Goal: Information Seeking & Learning: Understand process/instructions

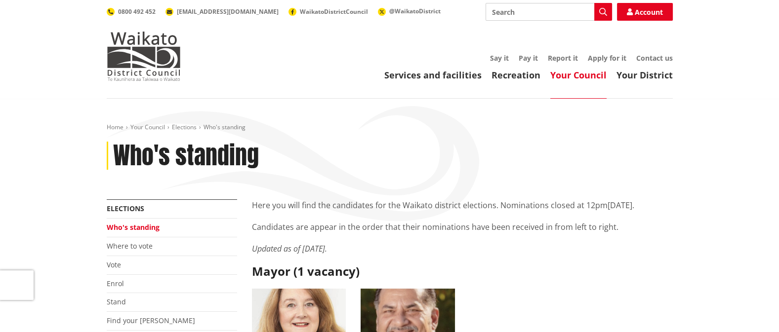
scroll to position [49, 0]
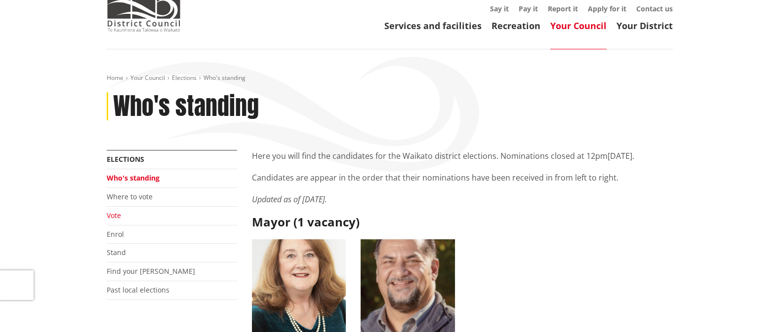
click at [118, 215] on link "Vote" at bounding box center [114, 215] width 14 height 9
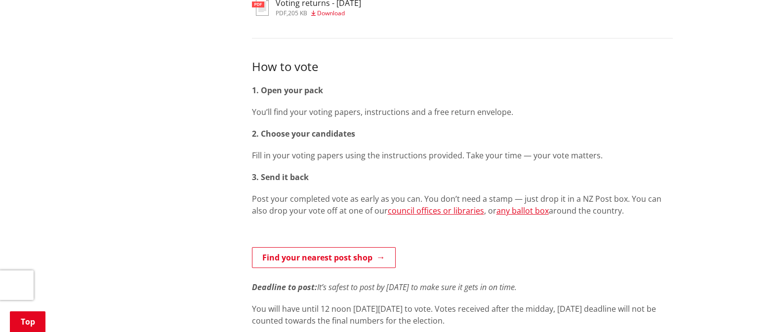
scroll to position [493, 0]
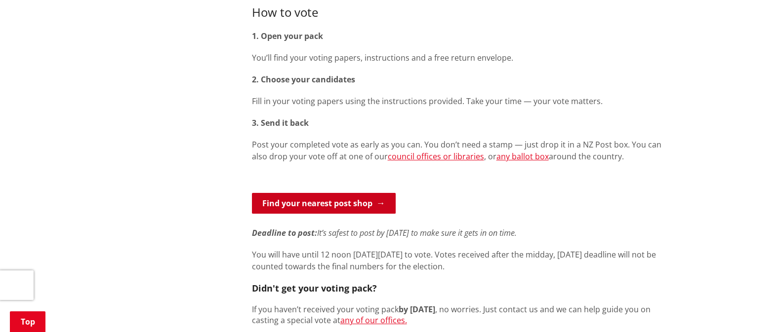
click at [301, 204] on link "Find your nearest post shop" at bounding box center [324, 203] width 144 height 21
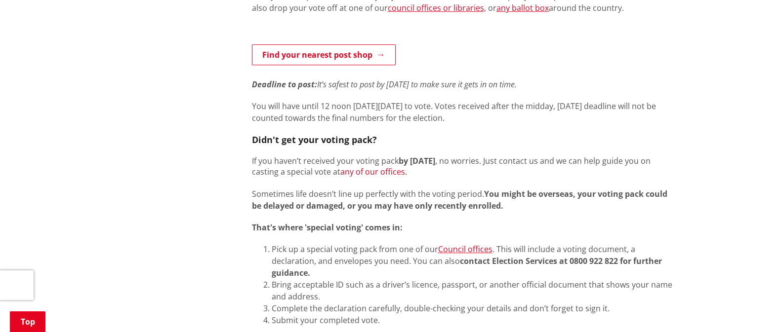
scroll to position [691, 0]
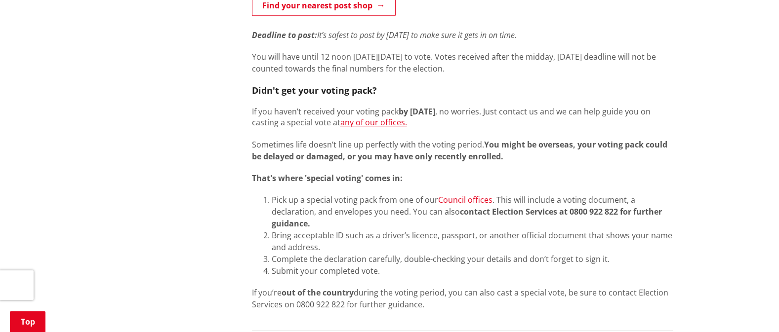
click at [463, 200] on link "Council offices" at bounding box center [465, 200] width 54 height 11
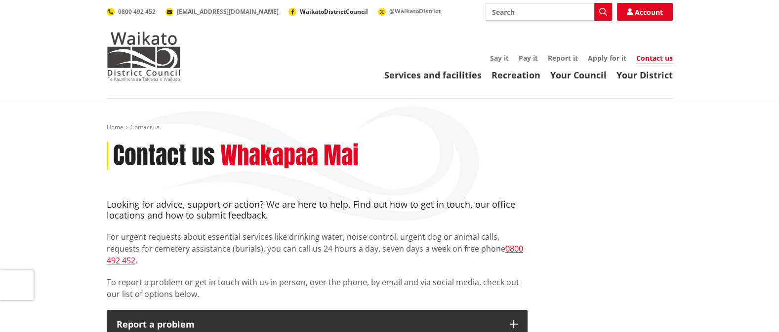
click at [300, 12] on span "WaikatoDistrictCouncil" at bounding box center [334, 11] width 68 height 8
